Goal: Information Seeking & Learning: Learn about a topic

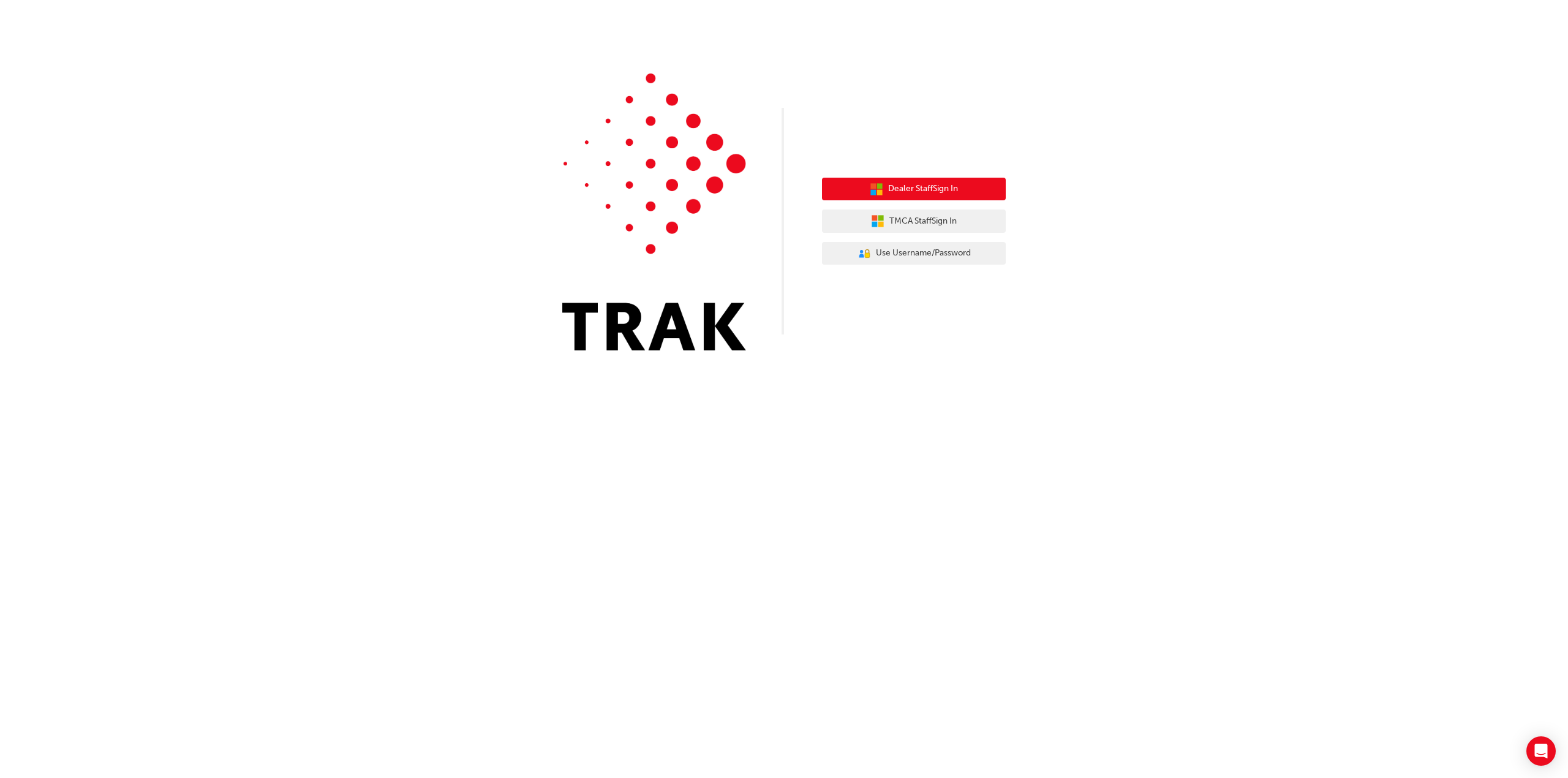
click at [908, 193] on span "Dealer Staff Sign In" at bounding box center [922, 189] width 70 height 14
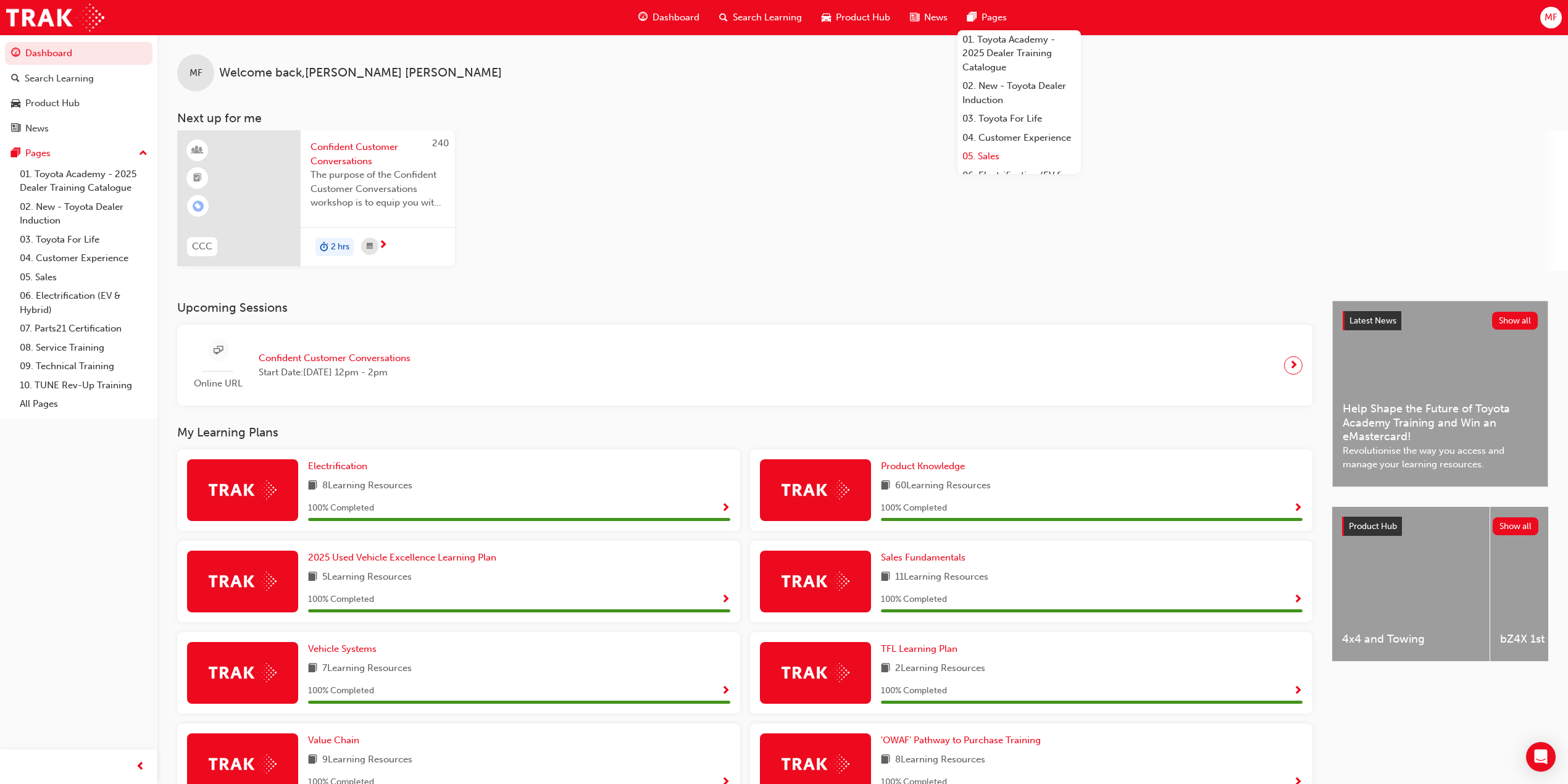
click at [983, 166] on link "05. Sales" at bounding box center [1019, 156] width 123 height 19
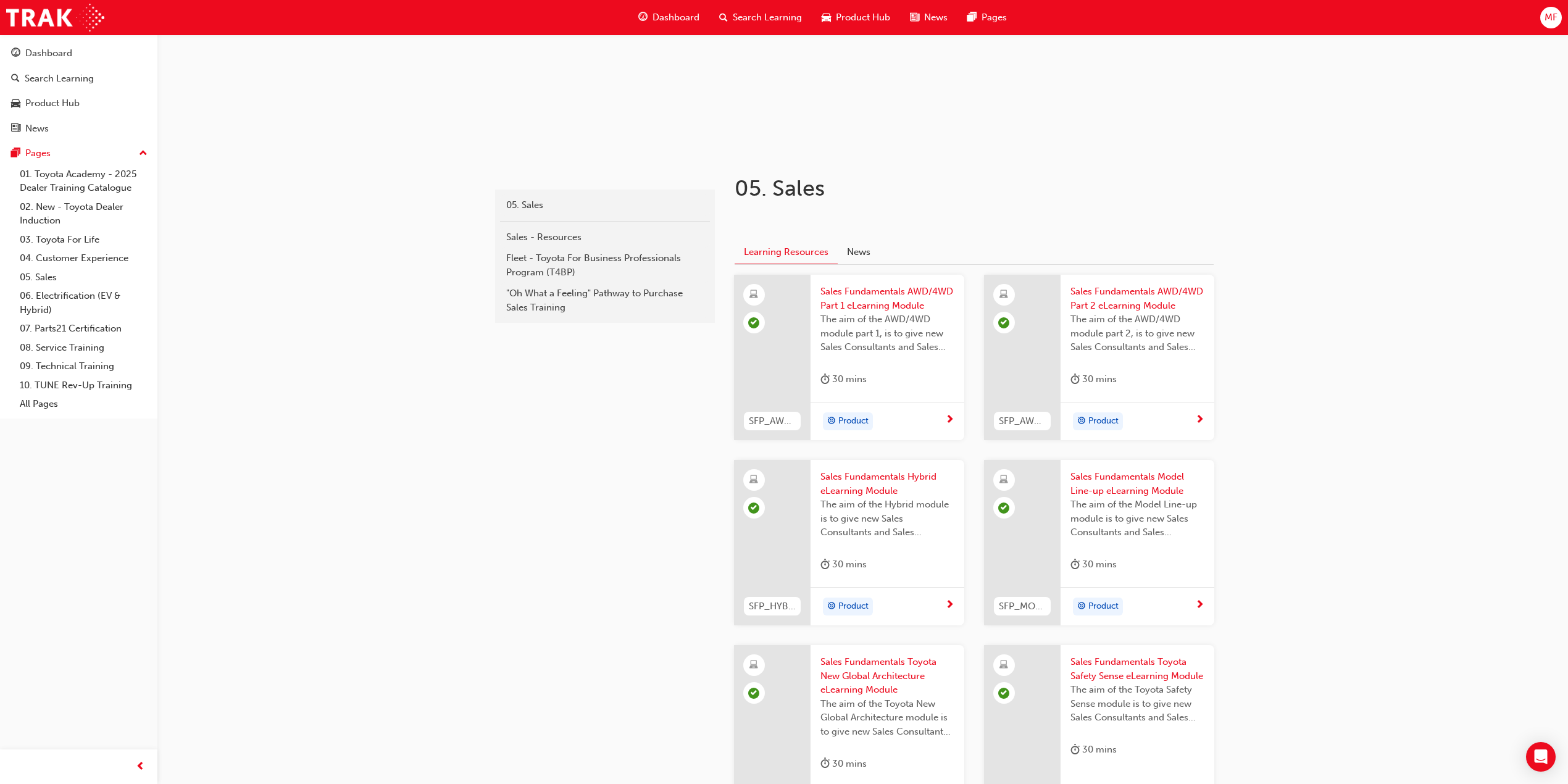
scroll to position [124, 0]
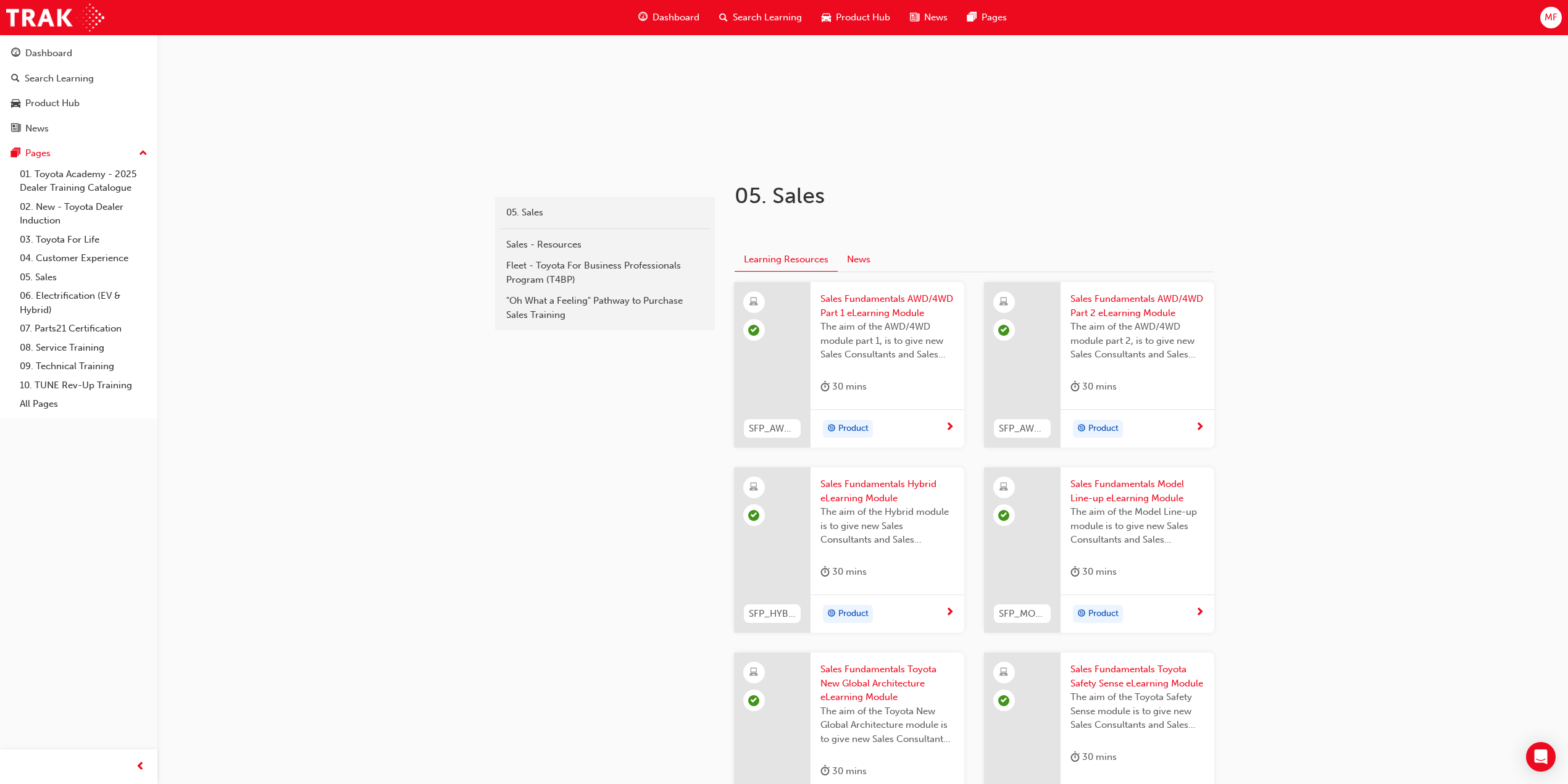
click at [865, 258] on button "News" at bounding box center [858, 260] width 42 height 24
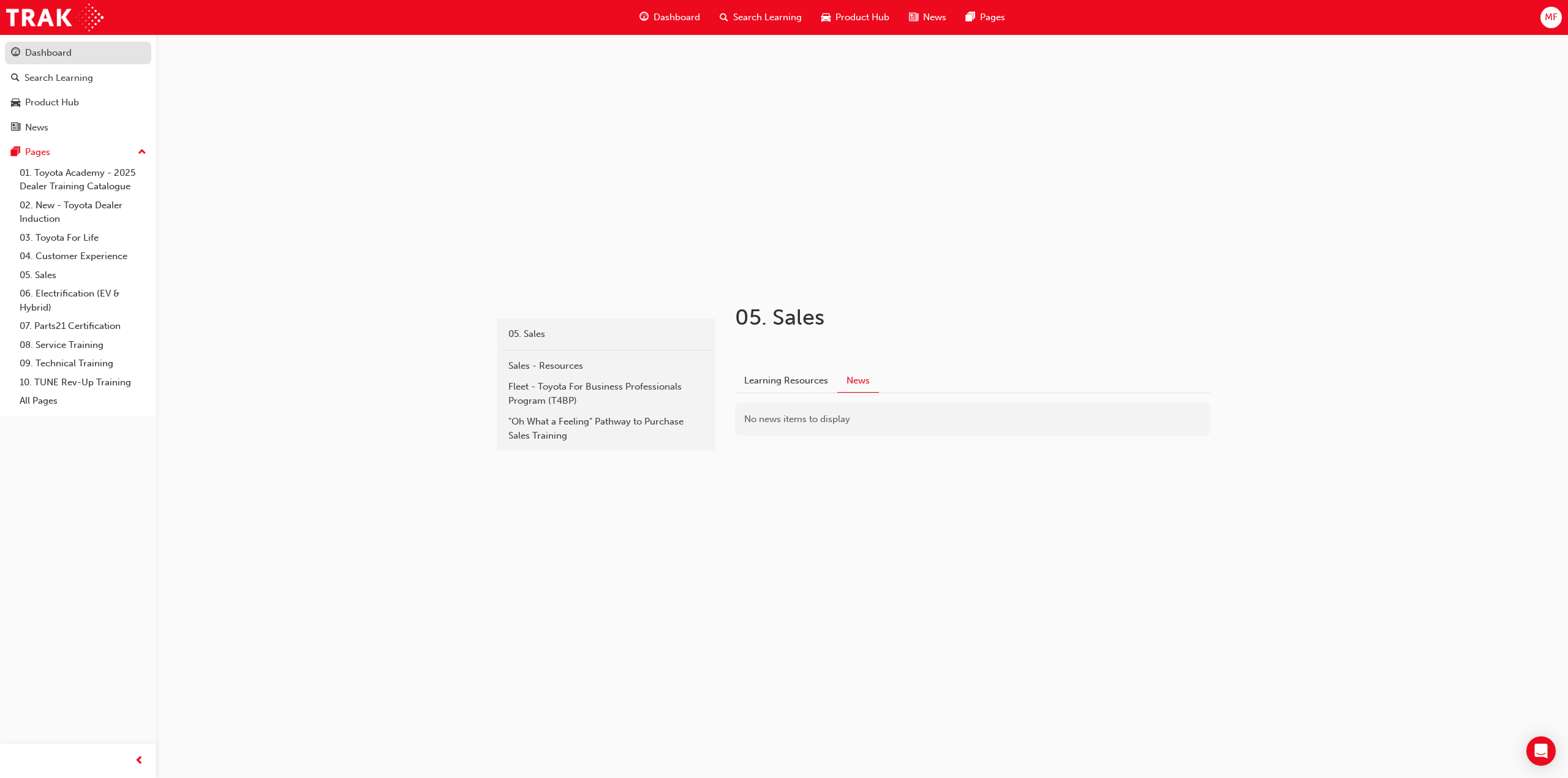
click at [32, 54] on div "Dashboard" at bounding box center [48, 53] width 46 height 14
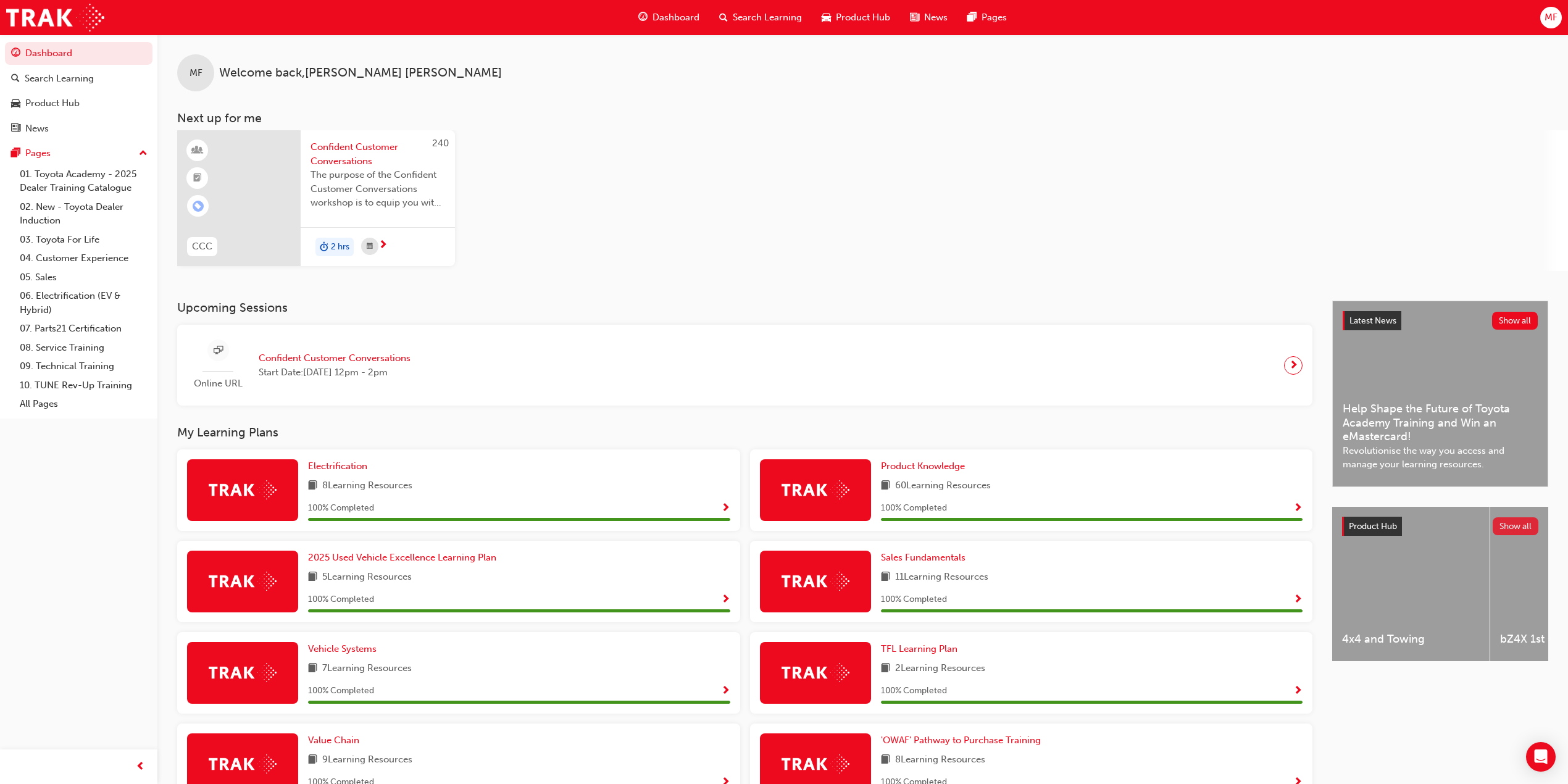
click at [1509, 521] on button "Show all" at bounding box center [1515, 527] width 46 height 18
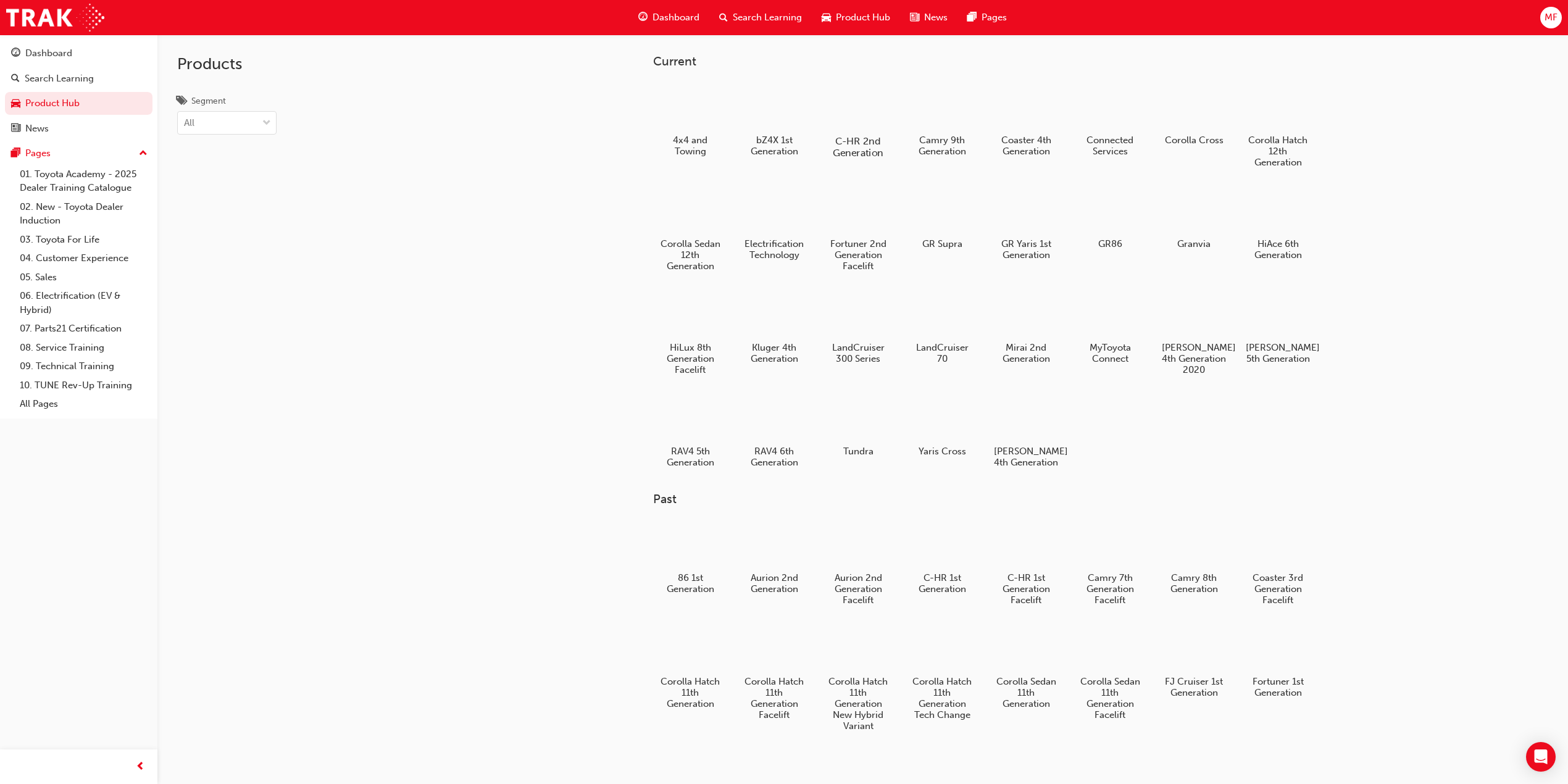
click at [843, 135] on h5 "C-HR 2nd Generation" at bounding box center [857, 147] width 68 height 24
click at [864, 420] on div at bounding box center [857, 418] width 68 height 49
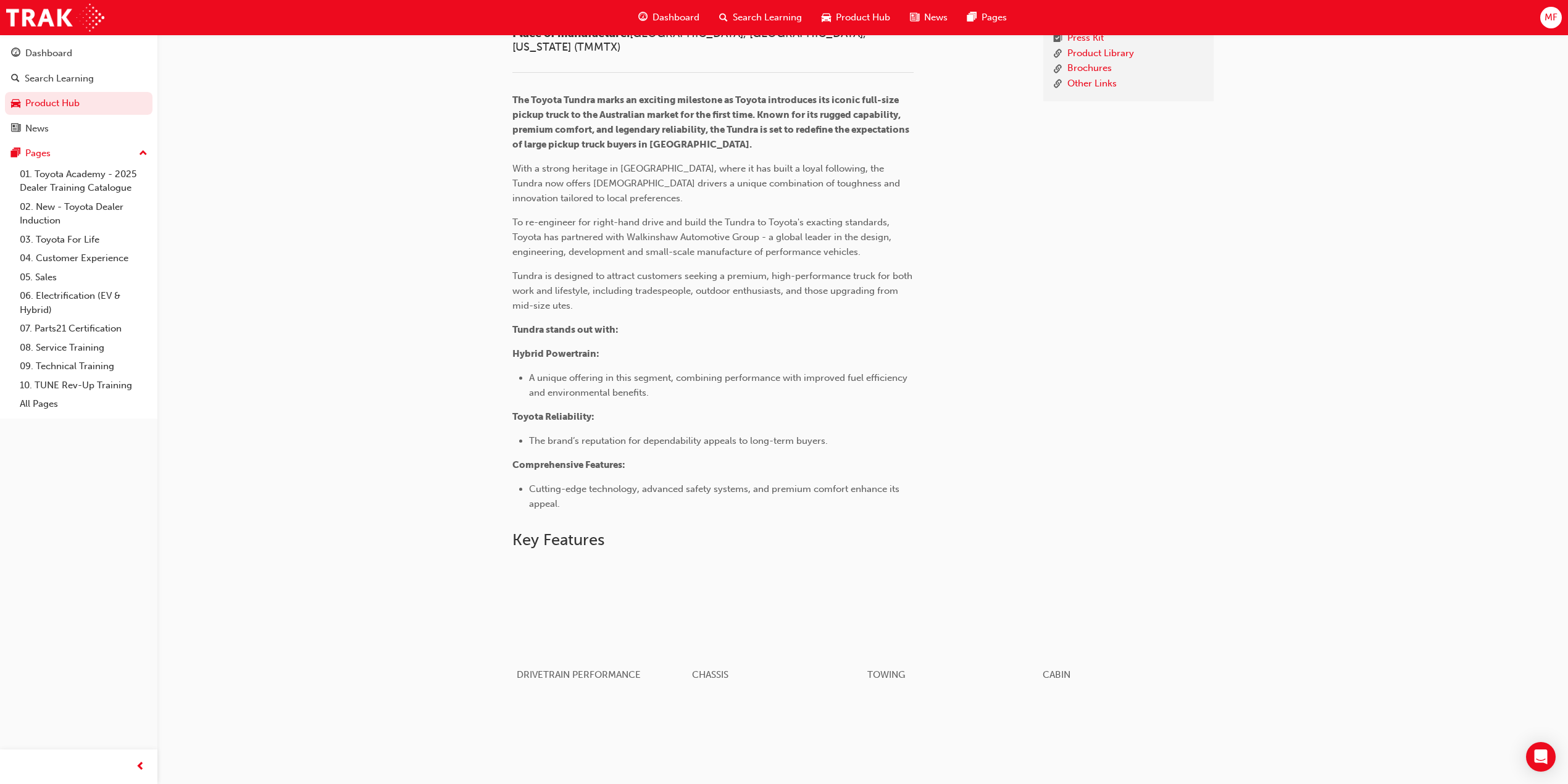
scroll to position [535, 0]
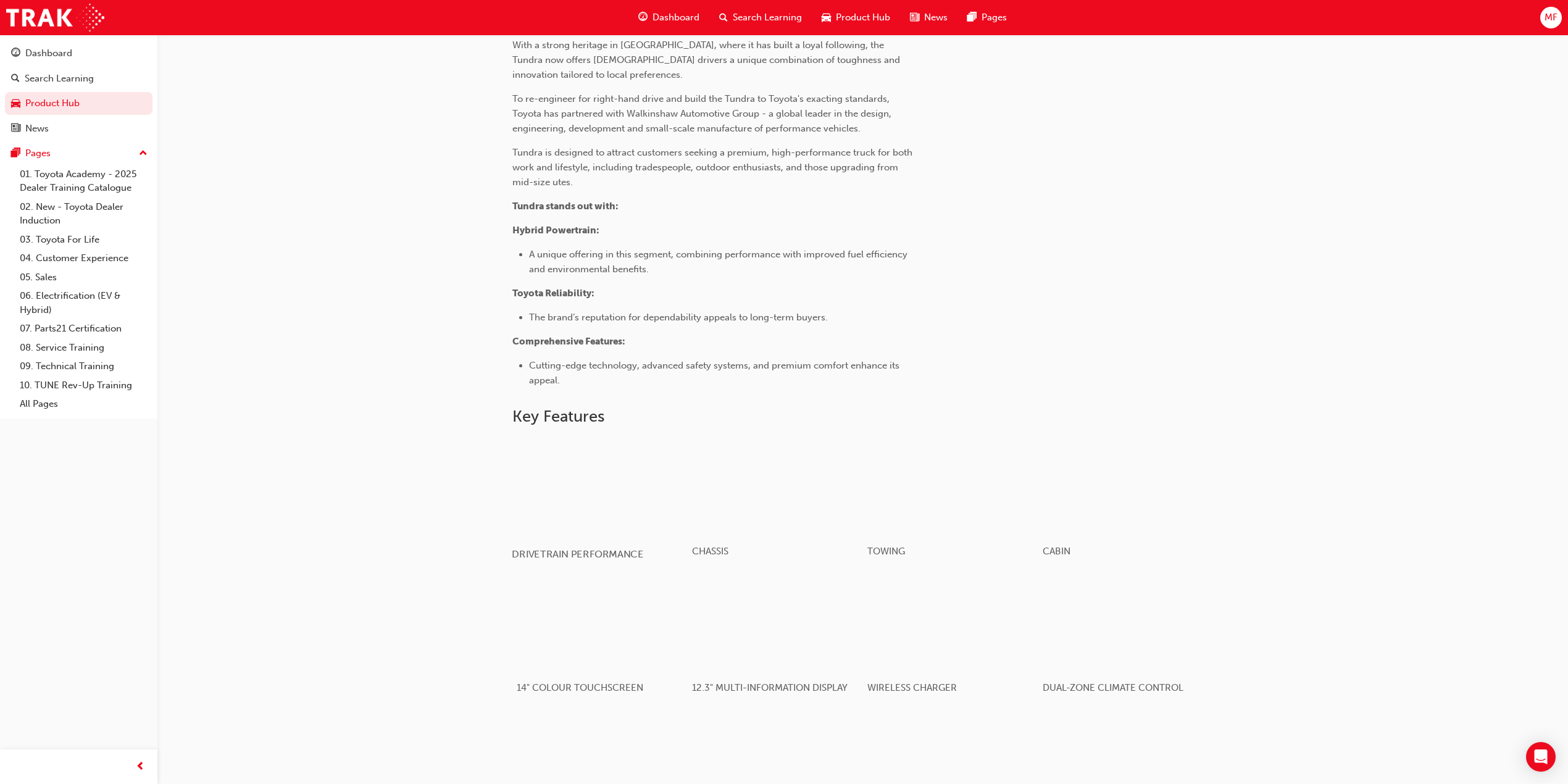
click at [600, 511] on div "button" at bounding box center [600, 487] width 176 height 98
